Goal: Task Accomplishment & Management: Complete application form

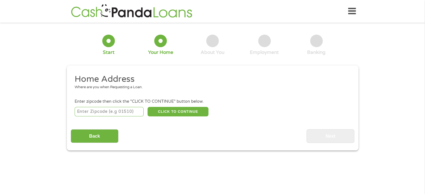
click at [119, 113] on input "number" at bounding box center [109, 112] width 69 height 10
type input "08054"
click at [183, 113] on button "CLICK TO CONTINUE" at bounding box center [178, 112] width 61 height 10
type input "08054"
type input "[GEOGRAPHIC_DATA]"
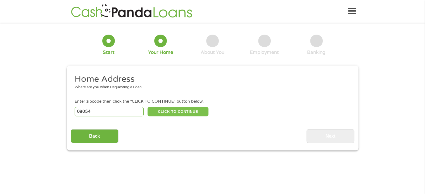
select select "[US_STATE]"
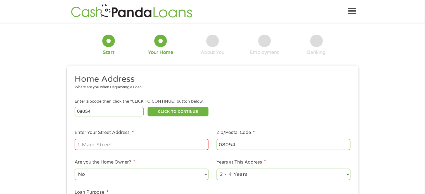
click at [132, 143] on input "Enter Your Street Address *" at bounding box center [142, 144] width 134 height 11
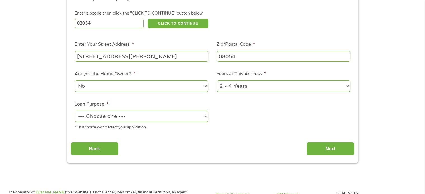
scroll to position [89, 0]
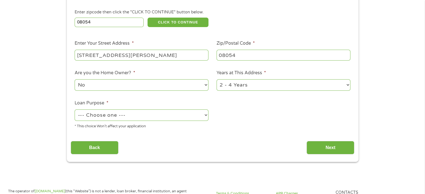
type input "[STREET_ADDRESS][PERSON_NAME]"
click at [174, 119] on select "--- Choose one --- Pay Bills Debt Consolidation Home Improvement Major Purchase…" at bounding box center [142, 115] width 134 height 11
select select "shorttermcash"
click at [75, 110] on select "--- Choose one --- Pay Bills Debt Consolidation Home Improvement Major Purchase…" at bounding box center [142, 115] width 134 height 11
click at [323, 148] on input "Next" at bounding box center [331, 148] width 48 height 14
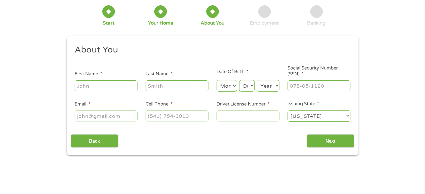
scroll to position [0, 0]
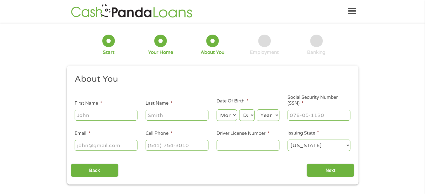
click at [106, 119] on input "First Name *" at bounding box center [106, 115] width 63 height 11
type input "[PERSON_NAME]"
click at [223, 120] on select "Month 1 2 3 4 5 6 7 8 9 10 11 12" at bounding box center [227, 115] width 20 height 11
select select "12"
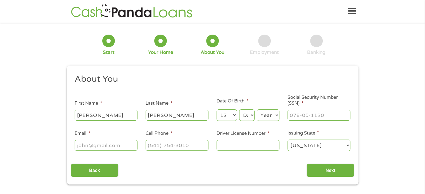
click at [217, 110] on select "Month 1 2 3 4 5 6 7 8 9 10 11 12" at bounding box center [227, 115] width 20 height 11
click at [252, 116] on select "Day 1 2 3 4 5 6 7 8 9 10 11 12 13 14 15 16 17 18 19 20 21 22 23 24 25 26 27 28 …" at bounding box center [246, 115] width 15 height 11
select select "14"
click at [239, 110] on select "Day 1 2 3 4 5 6 7 8 9 10 11 12 13 14 15 16 17 18 19 20 21 22 23 24 25 26 27 28 …" at bounding box center [246, 115] width 15 height 11
click at [264, 117] on select "Year [DATE] 2006 2005 2004 2003 2002 2001 2000 1999 1998 1997 1996 1995 1994 19…" at bounding box center [268, 115] width 23 height 11
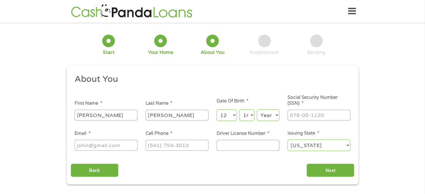
select select "1970"
click at [257, 110] on select "Year [DATE] 2006 2005 2004 2003 2002 2001 2000 1999 1998 1997 1996 1995 1994 19…" at bounding box center [268, 115] width 23 height 11
click at [297, 115] on input "___-__-____" at bounding box center [319, 115] width 63 height 11
type input "199-66-3281"
click at [122, 144] on input "Email *" at bounding box center [106, 145] width 63 height 11
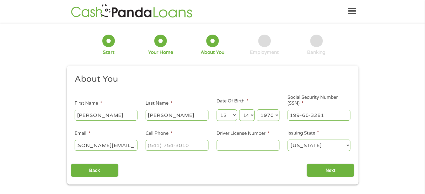
type input "[PERSON_NAME][EMAIL_ADDRESS][DOMAIN_NAME]"
type input "[PHONE_NUMBER]"
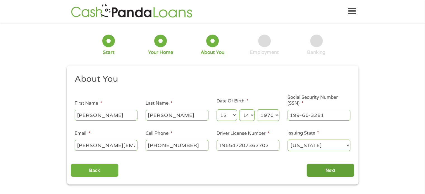
type input "T96547207362702"
click at [321, 171] on input "Next" at bounding box center [331, 171] width 48 height 14
click at [329, 172] on input "Next" at bounding box center [331, 171] width 48 height 14
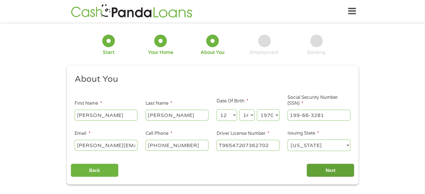
click at [329, 172] on input "Next" at bounding box center [331, 171] width 48 height 14
drag, startPoint x: 329, startPoint y: 172, endPoint x: 321, endPoint y: 171, distance: 7.9
click at [321, 171] on input "Next" at bounding box center [331, 171] width 48 height 14
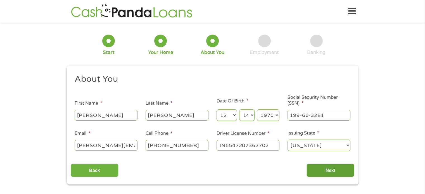
click at [321, 171] on input "Next" at bounding box center [331, 171] width 48 height 14
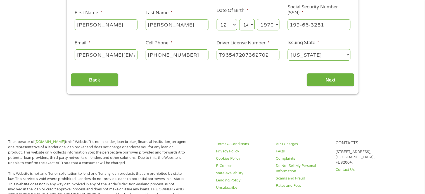
scroll to position [93, 0]
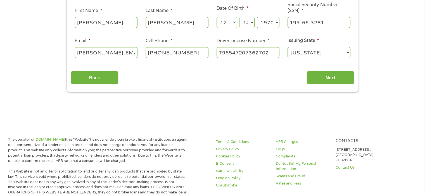
click at [304, 52] on select "[US_STATE] [US_STATE] [US_STATE] [US_STATE] [US_STATE] [US_STATE] [US_STATE] [U…" at bounding box center [319, 52] width 63 height 11
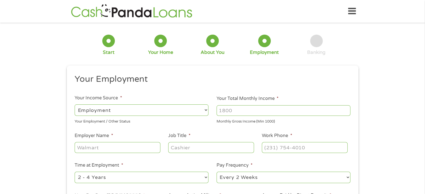
scroll to position [92, 0]
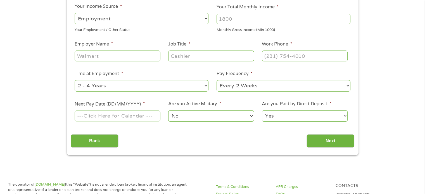
click at [137, 56] on input "Employer Name *" at bounding box center [118, 56] width 86 height 11
type input "[GEOGRAPHIC_DATA]"
type input "Professor"
type input "[PHONE_NUMBER]"
click at [193, 84] on select "--- Choose one --- 1 Year or less 1 - 2 Years 2 - 4 Years Over 4 Years" at bounding box center [142, 85] width 134 height 11
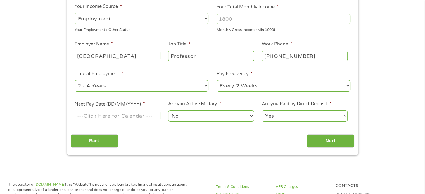
select select "12months"
click at [75, 80] on select "--- Choose one --- 1 Year or less 1 - 2 Years 2 - 4 Years Over 4 Years" at bounding box center [142, 85] width 134 height 11
click at [247, 90] on select "--- Choose one --- Every 2 Weeks Every Week Monthly Semi-Monthly" at bounding box center [284, 85] width 134 height 11
select select "monthly"
click at [217, 80] on select "--- Choose one --- Every 2 Weeks Every Week Monthly Semi-Monthly" at bounding box center [284, 85] width 134 height 11
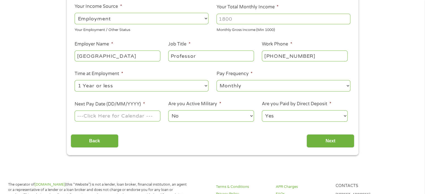
click at [99, 117] on input "Next Pay Date (DD/MM/YYYY) *" at bounding box center [118, 116] width 86 height 11
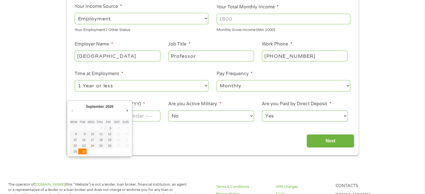
type input "[DATE]"
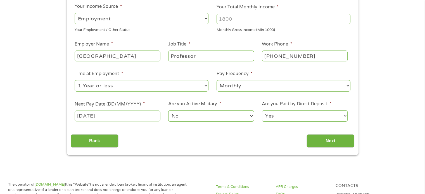
click at [278, 118] on select "Yes No" at bounding box center [305, 115] width 86 height 11
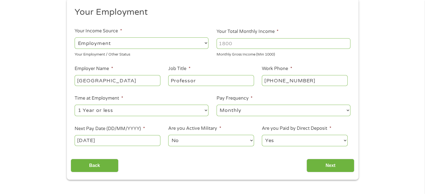
scroll to position [64, 0]
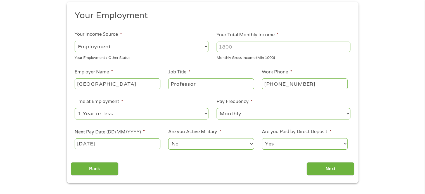
click at [239, 45] on input "Your Total Monthly Income *" at bounding box center [284, 47] width 134 height 11
type input "5000"
click at [257, 169] on div "Back Next" at bounding box center [213, 167] width 284 height 18
click at [345, 172] on input "Next" at bounding box center [331, 169] width 48 height 14
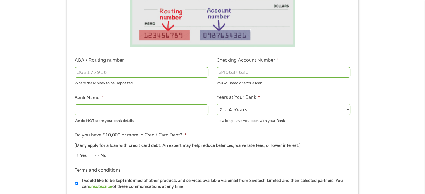
scroll to position [122, 0]
click at [138, 72] on input "ABA / Routing number *" at bounding box center [142, 73] width 134 height 11
type input "031207607"
type input "PNC BANK [US_STATE]"
type input "031207607"
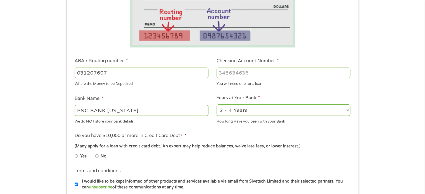
click at [257, 72] on input "Checking Account Number *" at bounding box center [284, 73] width 134 height 11
type input "8059207192"
click at [248, 133] on li "Do you have $10,000 or more in Credit Card Debt? * (Many apply for a loan with …" at bounding box center [213, 147] width 284 height 31
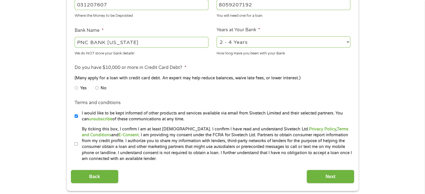
click at [96, 87] on input "No" at bounding box center [96, 88] width 3 height 9
radio input "true"
click at [76, 116] on input "I would like to be kept informed of other products and services available via e…" at bounding box center [76, 116] width 3 height 9
checkbox input "false"
click at [76, 146] on input "By ticking this box, I confirm I am at least [DEMOGRAPHIC_DATA]. I confirm I ha…" at bounding box center [76, 144] width 3 height 9
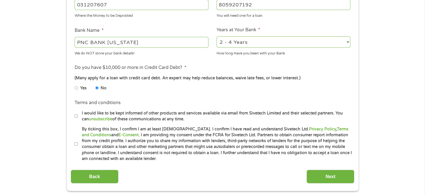
checkbox input "true"
click at [331, 174] on input "Next" at bounding box center [331, 177] width 48 height 14
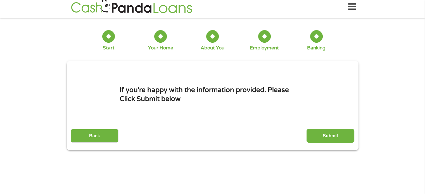
scroll to position [0, 0]
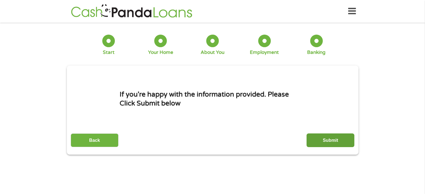
click at [328, 145] on input "Submit" at bounding box center [331, 141] width 48 height 14
